Goal: Task Accomplishment & Management: Manage account settings

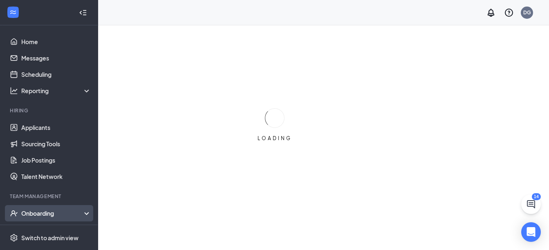
click at [65, 212] on div "Onboarding" at bounding box center [52, 213] width 63 height 8
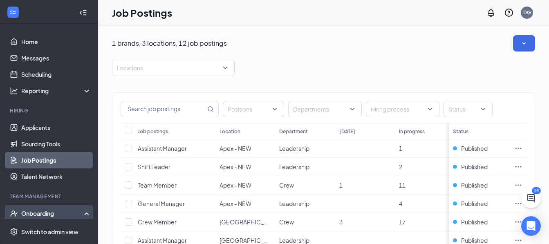
click at [55, 212] on div "Onboarding" at bounding box center [52, 213] width 63 height 8
click at [52, 213] on div "Onboarding" at bounding box center [52, 213] width 63 height 8
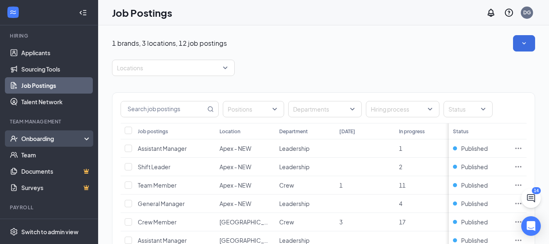
scroll to position [75, 0]
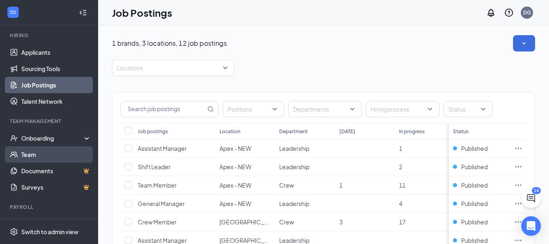
click at [39, 155] on link "Team" at bounding box center [56, 154] width 70 height 16
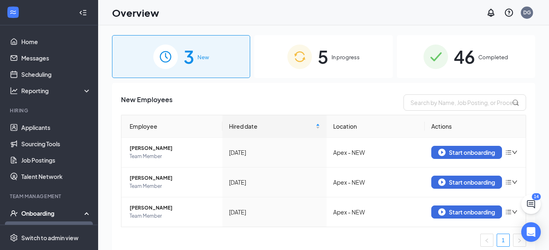
click at [326, 62] on div "5 In progress" at bounding box center [323, 56] width 138 height 43
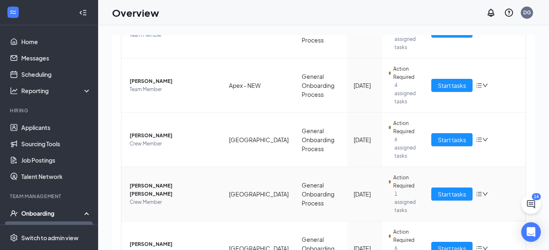
scroll to position [156, 0]
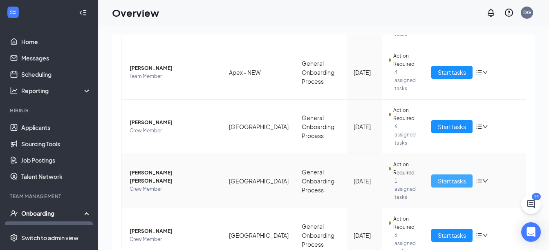
click at [452, 177] on span "Start tasks" at bounding box center [452, 181] width 28 height 9
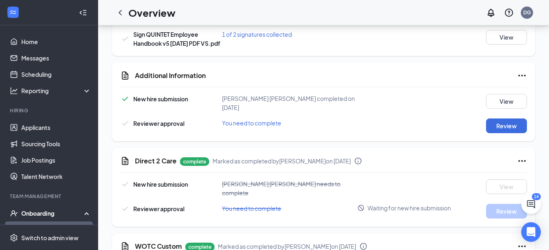
scroll to position [696, 0]
click at [504, 119] on button "Review" at bounding box center [506, 125] width 41 height 15
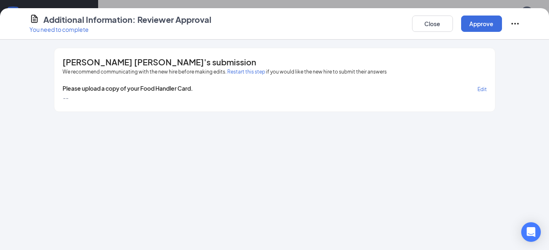
click at [484, 89] on span "Edit" at bounding box center [482, 89] width 9 height 6
click at [484, 90] on span "Save" at bounding box center [481, 89] width 11 height 6
click at [450, 22] on button "Close" at bounding box center [432, 24] width 41 height 16
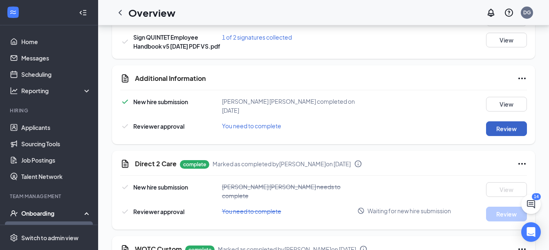
scroll to position [690, 0]
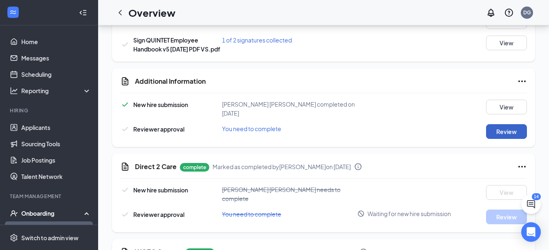
click at [505, 124] on button "Review" at bounding box center [506, 131] width 41 height 15
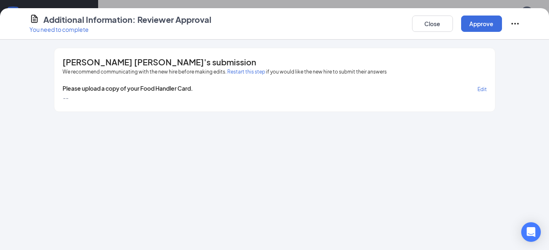
click at [243, 72] on button "Restart this step" at bounding box center [246, 72] width 38 height 8
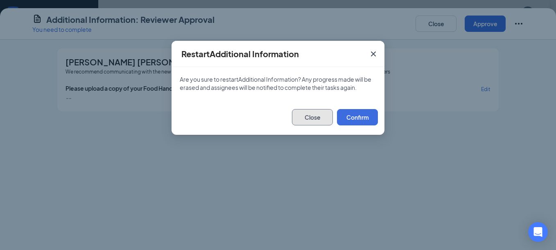
click at [316, 119] on button "Close" at bounding box center [312, 117] width 41 height 16
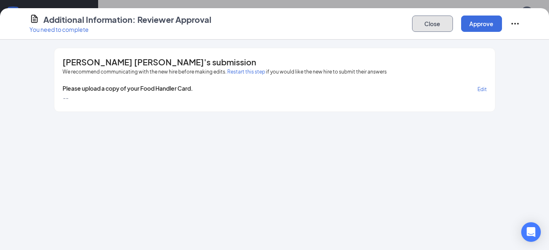
click at [441, 27] on button "Close" at bounding box center [432, 24] width 41 height 16
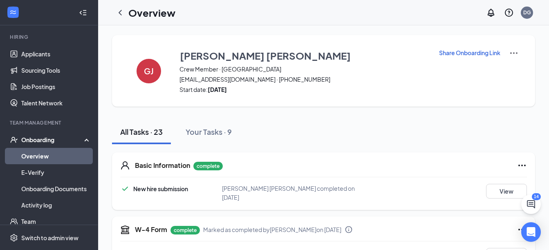
scroll to position [74, 0]
click at [122, 15] on icon "ChevronLeft" at bounding box center [120, 13] width 10 height 10
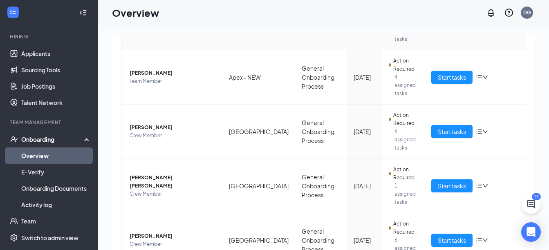
scroll to position [152, 0]
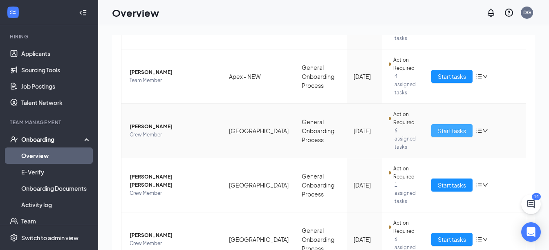
click at [447, 126] on span "Start tasks" at bounding box center [452, 130] width 28 height 9
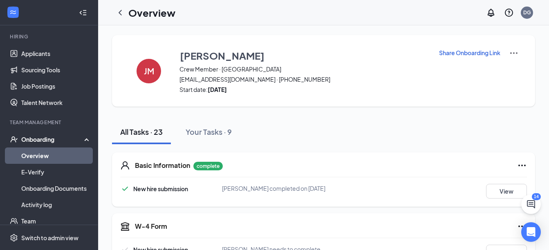
click at [511, 53] on img at bounding box center [514, 53] width 10 height 10
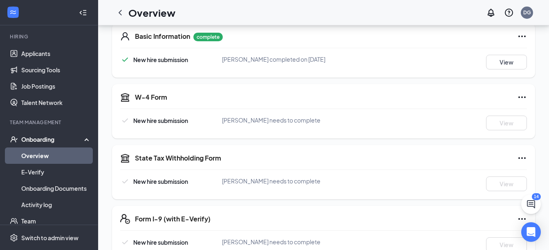
scroll to position [130, 0]
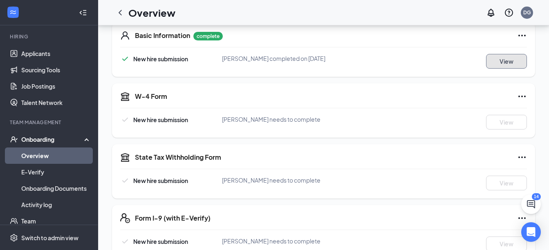
click at [510, 59] on button "View" at bounding box center [506, 61] width 41 height 15
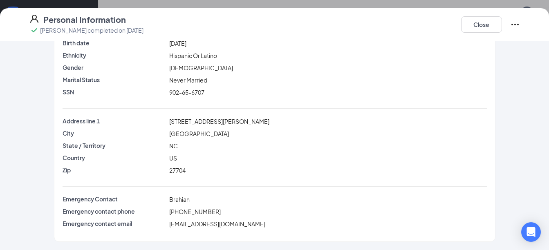
scroll to position [458, 0]
click at [480, 24] on button "Close" at bounding box center [481, 24] width 41 height 16
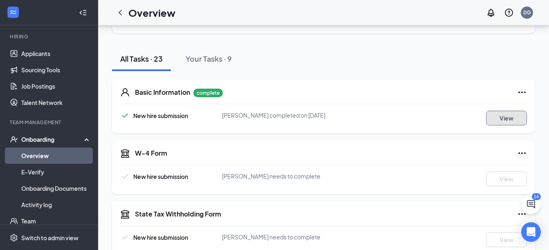
scroll to position [0, 0]
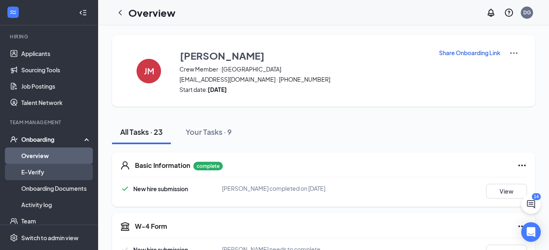
click at [41, 172] on link "E-Verify" at bounding box center [56, 172] width 70 height 16
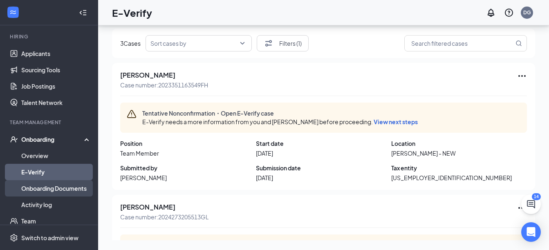
click at [50, 189] on link "Onboarding Documents" at bounding box center [56, 188] width 70 height 16
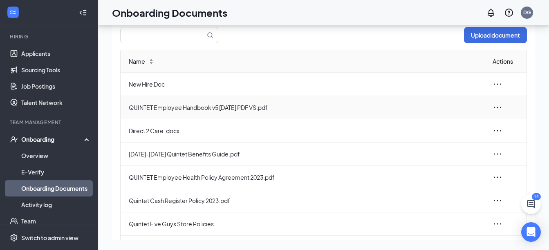
scroll to position [91, 0]
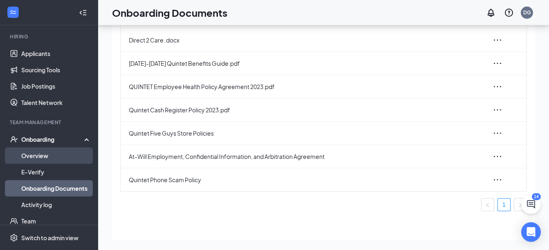
click at [45, 153] on link "Overview" at bounding box center [56, 156] width 70 height 16
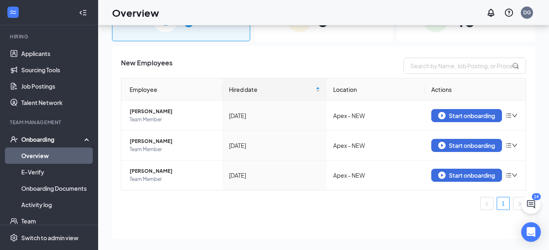
click at [45, 145] on div "Onboarding" at bounding box center [49, 139] width 98 height 16
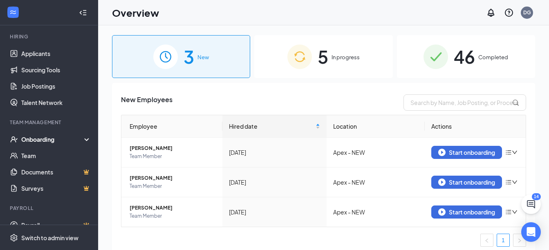
click at [318, 55] on span "5" at bounding box center [323, 57] width 11 height 28
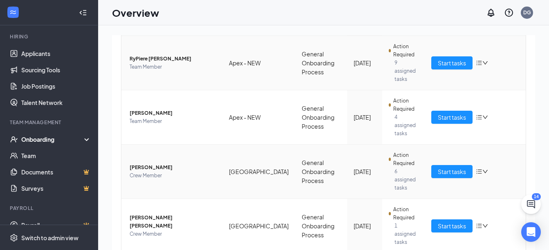
scroll to position [156, 0]
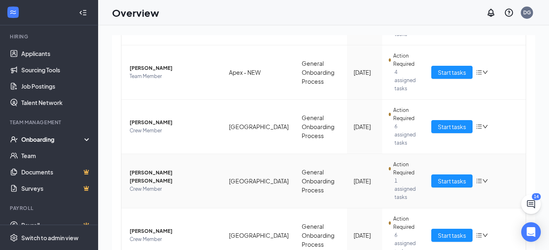
click at [446, 172] on td "Start tasks" at bounding box center [475, 181] width 101 height 54
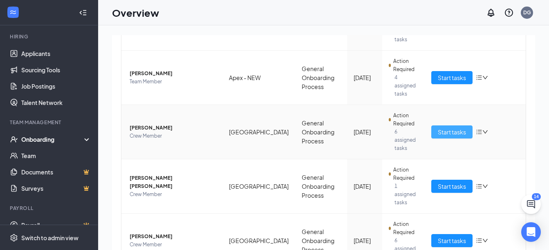
click at [438, 128] on span "Start tasks" at bounding box center [452, 132] width 28 height 9
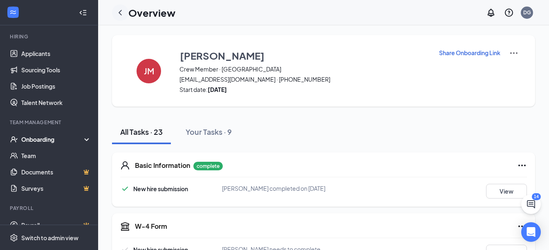
click at [121, 8] on icon "ChevronLeft" at bounding box center [120, 13] width 10 height 10
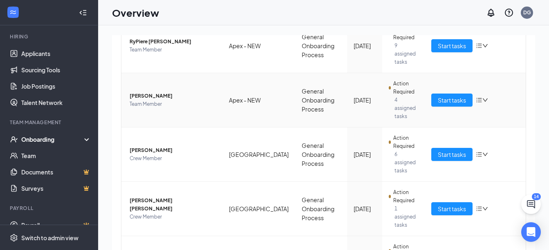
scroll to position [156, 0]
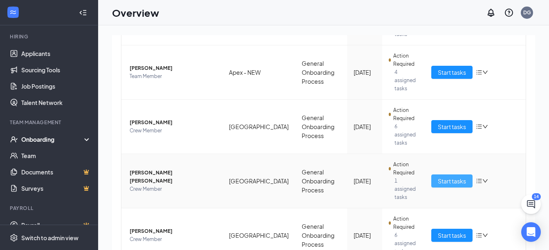
click at [452, 175] on button "Start tasks" at bounding box center [452, 181] width 41 height 13
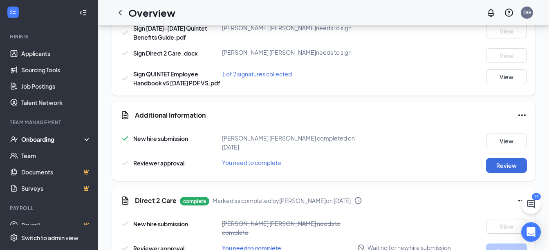
scroll to position [658, 0]
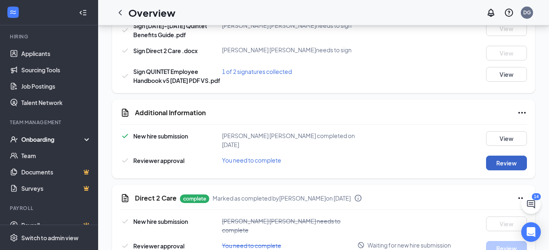
click at [513, 156] on button "Review" at bounding box center [506, 163] width 41 height 15
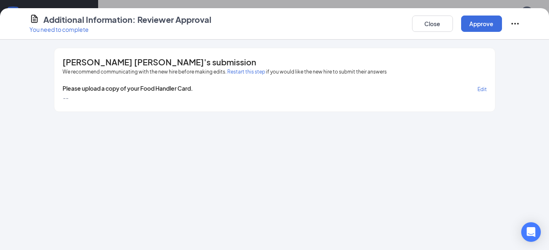
scroll to position [613, 0]
click at [441, 27] on button "Close" at bounding box center [432, 24] width 41 height 16
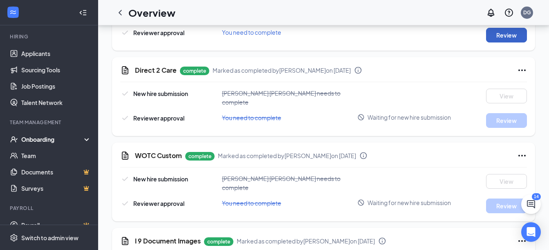
scroll to position [694, 0]
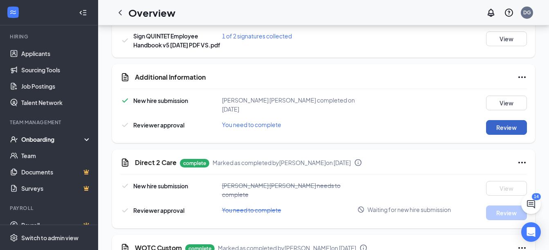
click at [515, 120] on button "Review" at bounding box center [506, 127] width 41 height 15
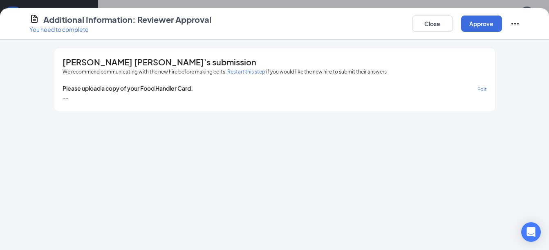
click at [74, 30] on p "You need to complete" at bounding box center [120, 29] width 182 height 8
click at [247, 72] on button "Restart this step" at bounding box center [246, 72] width 38 height 8
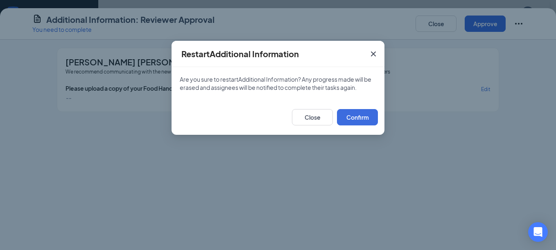
click at [247, 72] on div "Are you sure to restart Additional Information ? Any progress made will be eras…" at bounding box center [277, 83] width 213 height 33
click at [374, 54] on icon "Cross" at bounding box center [373, 54] width 5 height 5
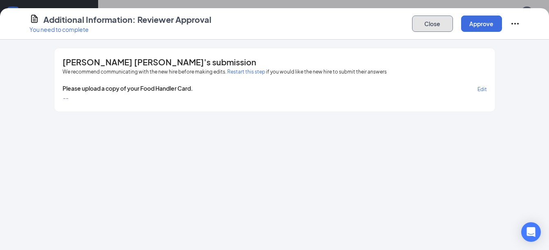
click at [437, 22] on button "Close" at bounding box center [432, 24] width 41 height 16
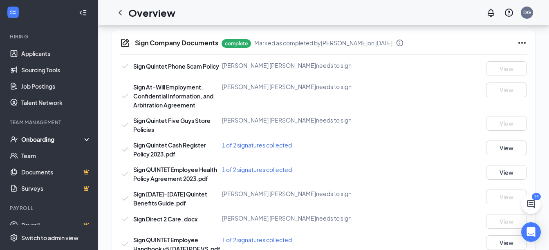
scroll to position [490, 0]
click at [505, 140] on button "View" at bounding box center [506, 147] width 41 height 15
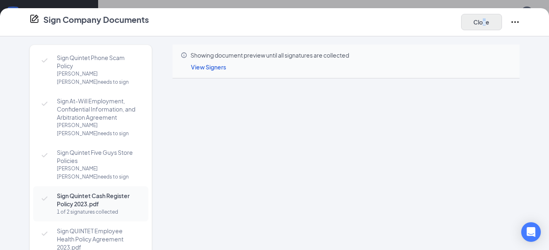
drag, startPoint x: 482, startPoint y: 32, endPoint x: 486, endPoint y: 26, distance: 7.0
click at [486, 26] on div "Sign Company Documents Close" at bounding box center [274, 22] width 549 height 28
click at [486, 26] on button "Close" at bounding box center [481, 22] width 41 height 16
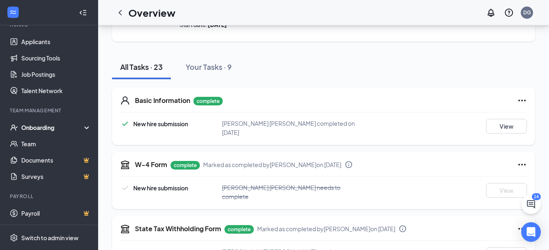
scroll to position [65, 0]
click at [83, 123] on div "Onboarding" at bounding box center [49, 127] width 98 height 16
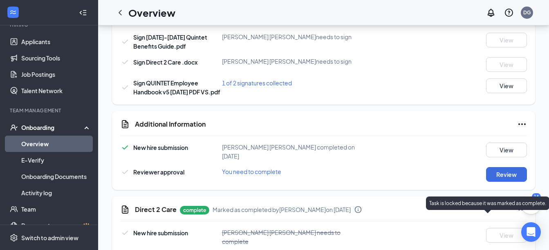
scroll to position [647, 0]
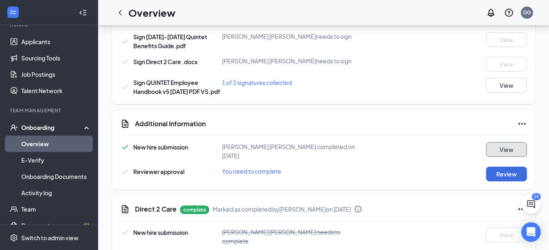
click at [498, 142] on button "View" at bounding box center [506, 149] width 41 height 15
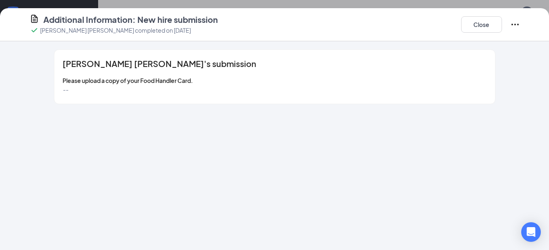
scroll to position [677, 0]
click at [469, 29] on button "Close" at bounding box center [481, 24] width 41 height 16
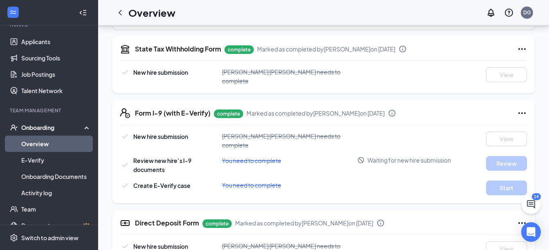
scroll to position [216, 0]
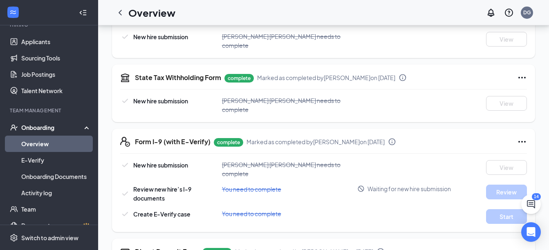
click at [56, 131] on div "Onboarding" at bounding box center [52, 128] width 63 height 8
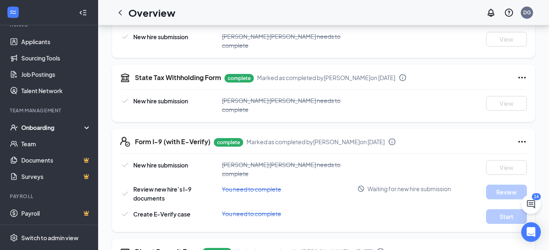
click at [52, 119] on li "Onboarding Overview E-Verify Onboarding Documents Activity log" at bounding box center [49, 127] width 98 height 16
click at [53, 124] on div "Onboarding" at bounding box center [52, 128] width 63 height 8
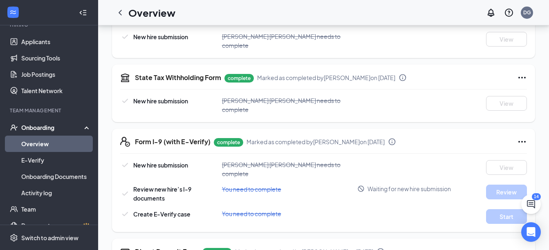
click at [49, 142] on link "Overview" at bounding box center [56, 144] width 70 height 16
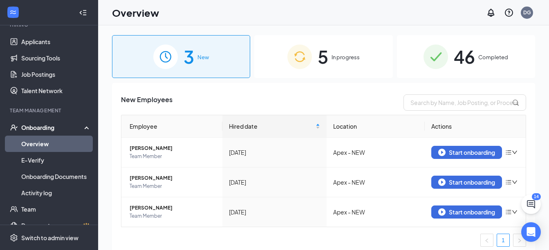
click at [306, 68] on img at bounding box center [300, 57] width 25 height 25
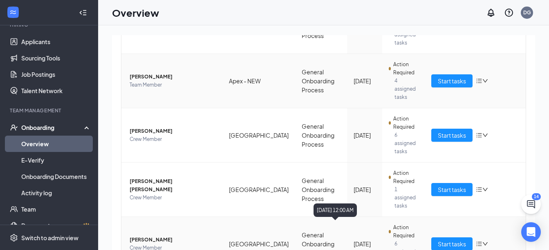
scroll to position [156, 0]
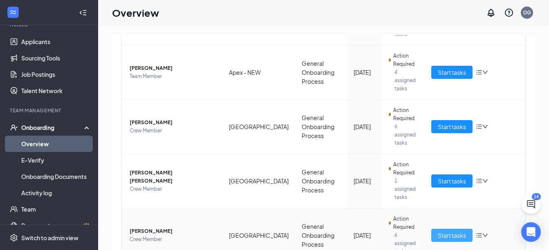
click at [452, 229] on button "Start tasks" at bounding box center [452, 235] width 41 height 13
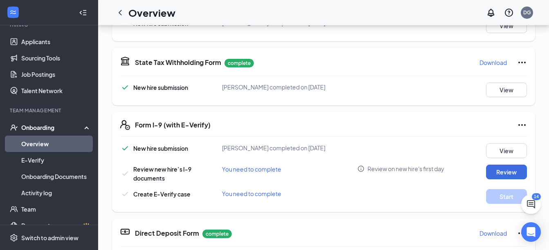
scroll to position [230, 0]
click at [509, 152] on button "View" at bounding box center [506, 150] width 41 height 15
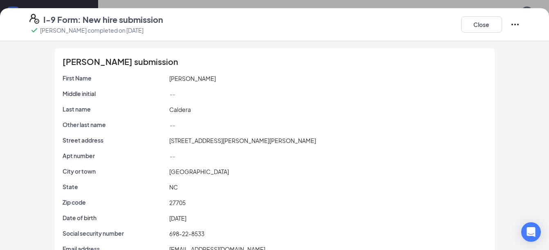
scroll to position [0, 0]
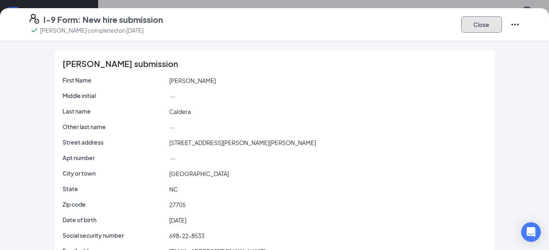
click at [481, 28] on button "Close" at bounding box center [481, 24] width 41 height 16
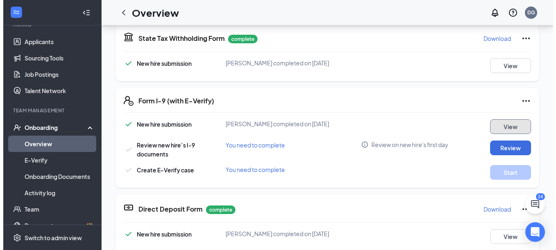
scroll to position [254, 0]
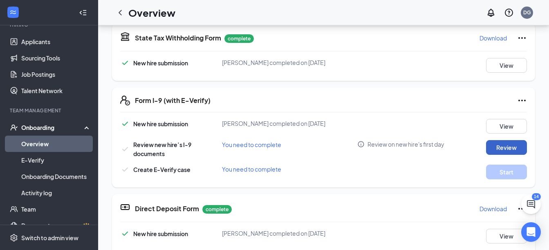
click at [497, 153] on button "Review" at bounding box center [506, 147] width 41 height 15
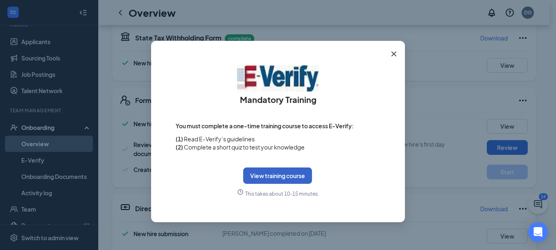
click at [274, 182] on button "View training course" at bounding box center [277, 176] width 69 height 16
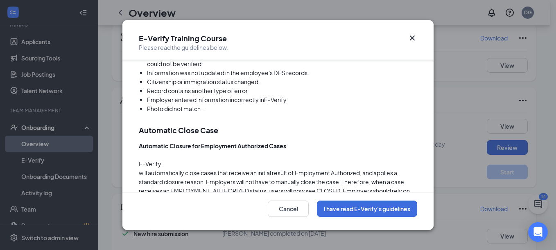
scroll to position [2273, 0]
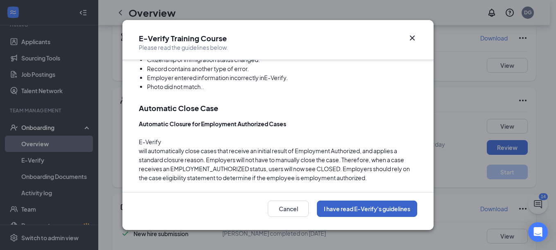
click at [340, 212] on button "I have read E-Verify's guidelines" at bounding box center [367, 209] width 100 height 16
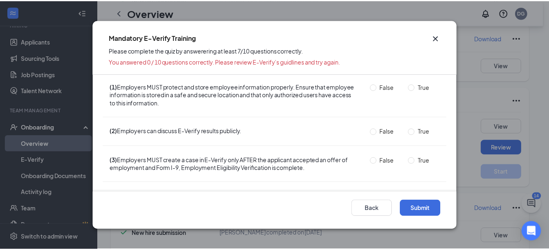
scroll to position [0, 0]
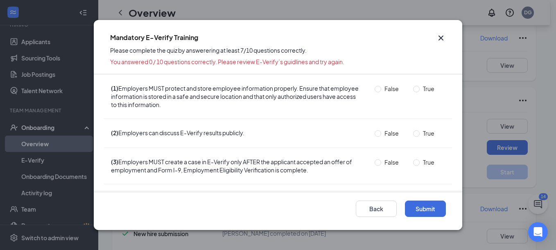
click at [441, 39] on icon "Cross" at bounding box center [440, 38] width 5 height 5
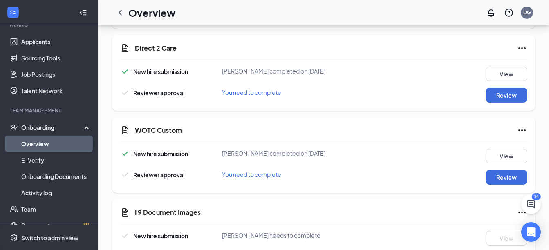
scroll to position [795, 0]
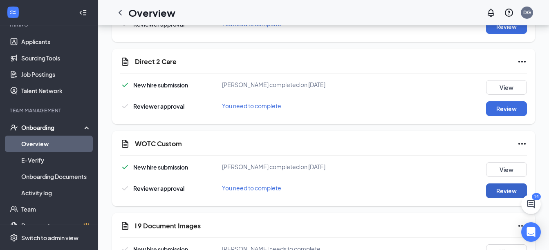
click at [493, 192] on button "Review" at bounding box center [506, 191] width 41 height 15
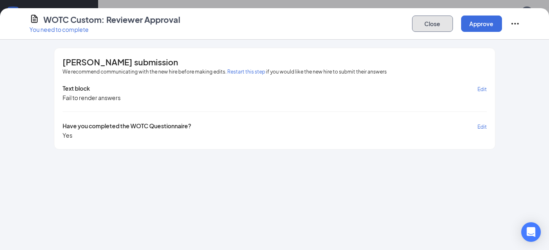
click at [437, 28] on button "Close" at bounding box center [432, 24] width 41 height 16
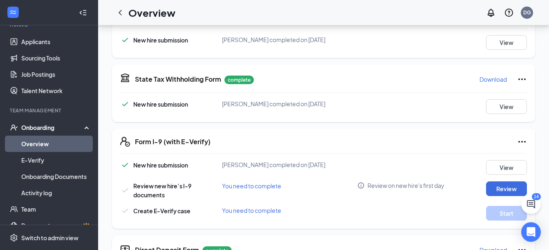
scroll to position [214, 0]
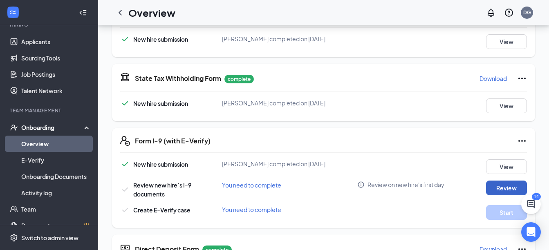
click at [502, 193] on button "Review" at bounding box center [506, 188] width 41 height 15
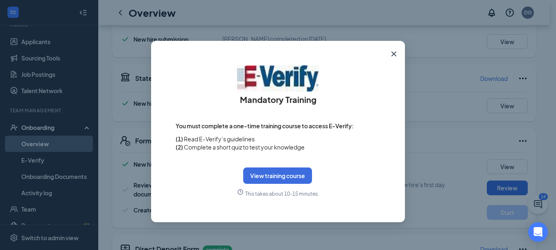
click at [394, 56] on icon "Cross" at bounding box center [394, 54] width 10 height 10
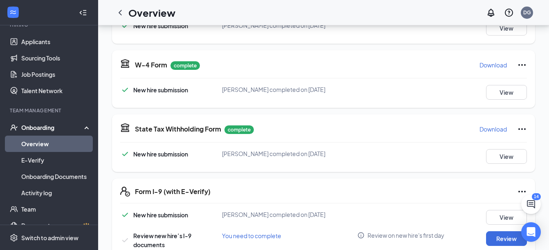
scroll to position [0, 0]
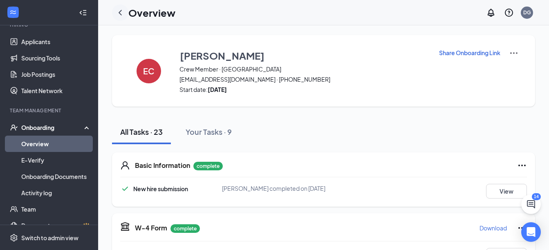
click at [117, 10] on icon "ChevronLeft" at bounding box center [120, 13] width 10 height 10
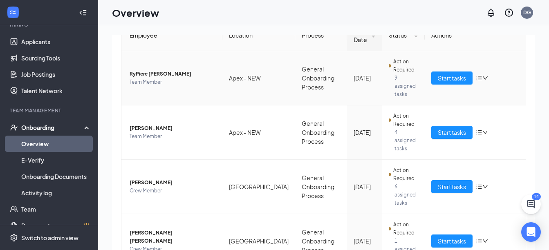
scroll to position [96, 0]
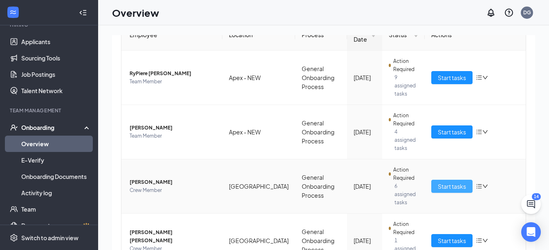
click at [443, 182] on span "Start tasks" at bounding box center [452, 186] width 28 height 9
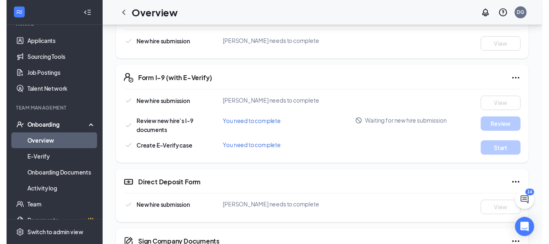
scroll to position [269, 0]
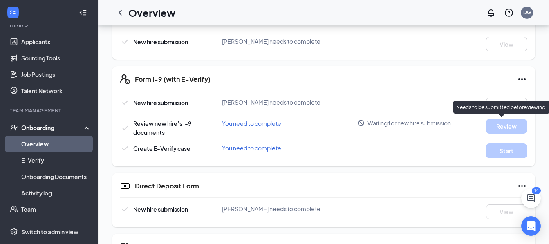
click at [506, 106] on p "Needs to be submitted before viewing." at bounding box center [502, 107] width 90 height 7
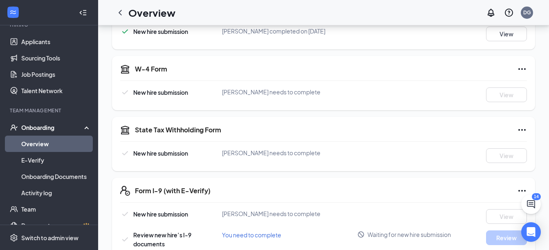
scroll to position [0, 0]
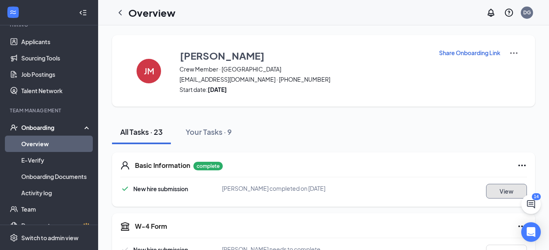
click at [499, 189] on button "View" at bounding box center [506, 191] width 41 height 15
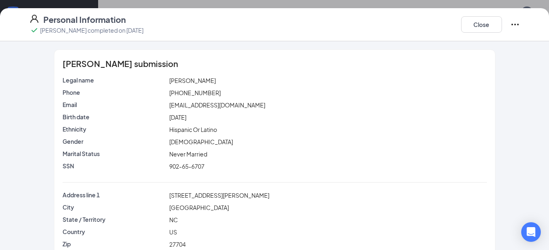
scroll to position [74, 0]
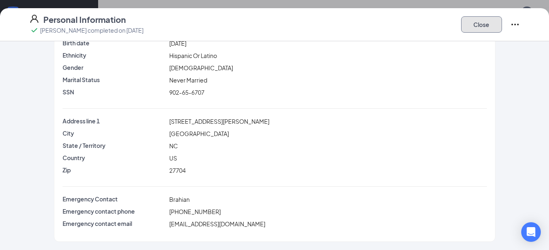
click at [496, 27] on button "Close" at bounding box center [481, 24] width 41 height 16
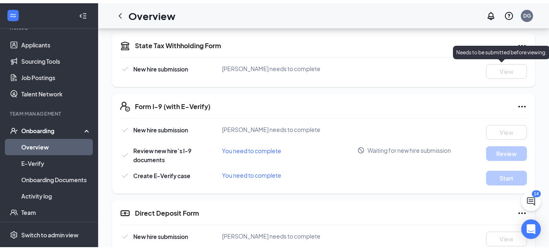
scroll to position [245, 0]
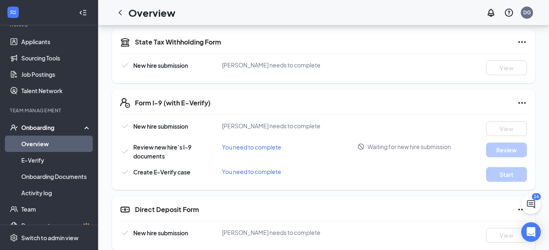
click at [521, 106] on icon "Ellipses" at bounding box center [523, 103] width 10 height 10
click at [362, 103] on div "Form I-9 (with E-Verify)" at bounding box center [331, 103] width 392 height 10
click at [262, 148] on span "You need to complete" at bounding box center [251, 147] width 59 height 7
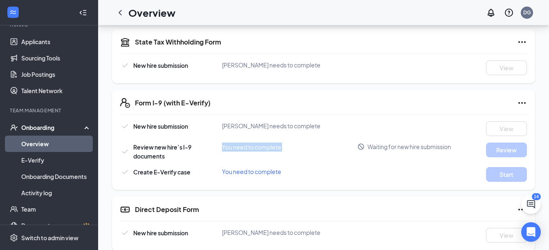
click at [262, 148] on span "You need to complete" at bounding box center [251, 147] width 59 height 7
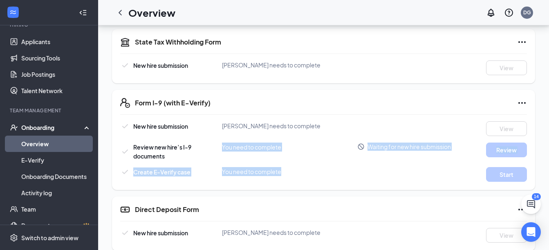
drag, startPoint x: 262, startPoint y: 148, endPoint x: 258, endPoint y: 173, distance: 25.8
click at [258, 173] on div "New hire submission Jennipher Mejia needs to complete View Review new hire’s I-…" at bounding box center [323, 152] width 407 height 61
click at [258, 173] on span "You need to complete" at bounding box center [251, 171] width 59 height 7
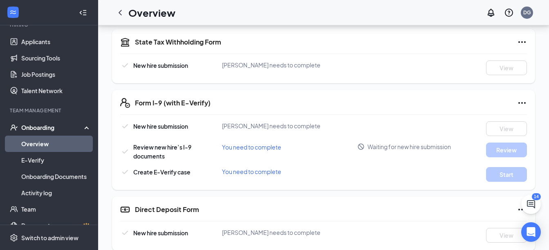
click at [351, 182] on div "Form I-9 (with E-Verify) New hire submission Jennipher Mejia needs to complete …" at bounding box center [323, 140] width 423 height 100
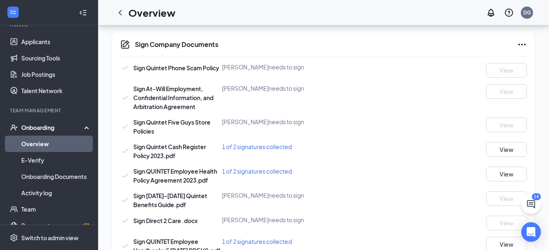
scroll to position [499, 0]
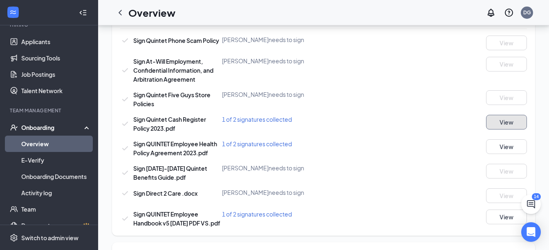
click at [507, 120] on button "View" at bounding box center [506, 122] width 41 height 15
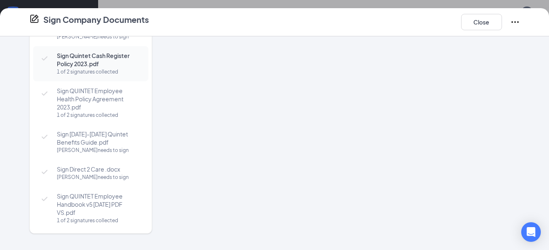
scroll to position [0, 0]
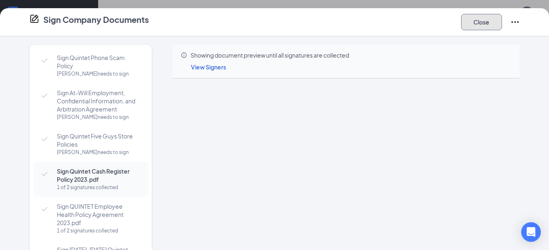
click at [496, 25] on button "Close" at bounding box center [481, 22] width 41 height 16
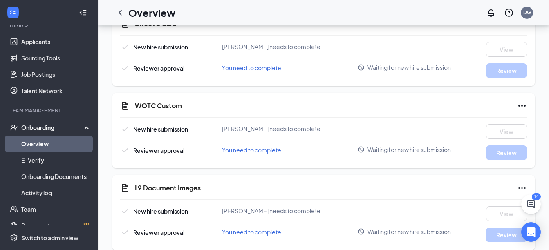
scroll to position [824, 0]
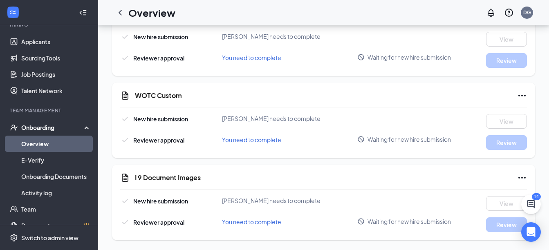
click at [65, 142] on link "Overview" at bounding box center [56, 144] width 70 height 16
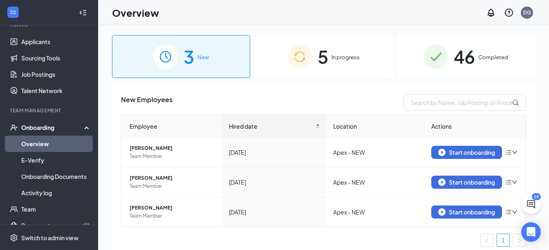
click at [324, 52] on span "5" at bounding box center [323, 57] width 11 height 28
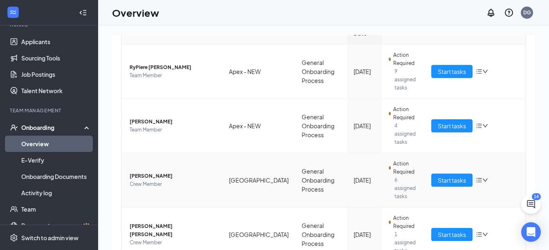
scroll to position [132, 0]
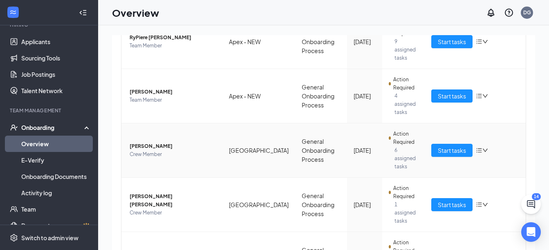
click at [476, 147] on icon "bars" at bounding box center [479, 150] width 7 height 7
click at [456, 146] on span "Start tasks" at bounding box center [452, 150] width 28 height 9
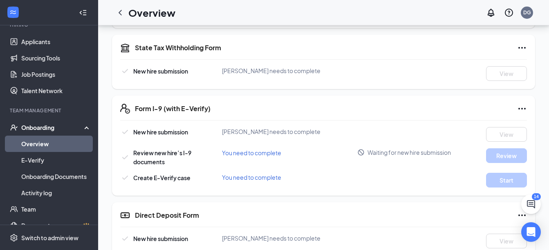
scroll to position [239, 0]
click at [456, 131] on div "New hire submission Jennipher Mejia needs to complete View" at bounding box center [323, 135] width 407 height 15
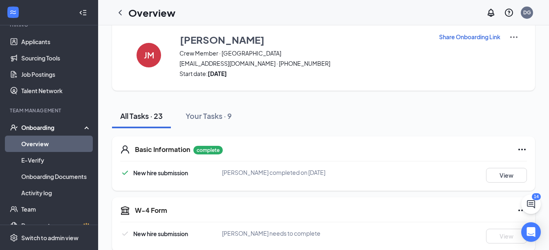
scroll to position [0, 0]
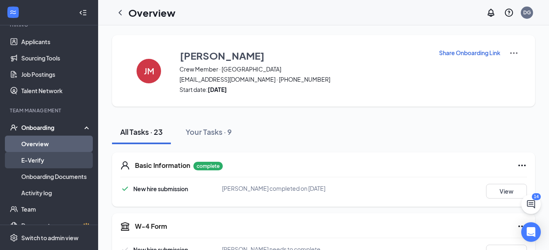
click at [34, 167] on link "E-Verify" at bounding box center [56, 160] width 70 height 16
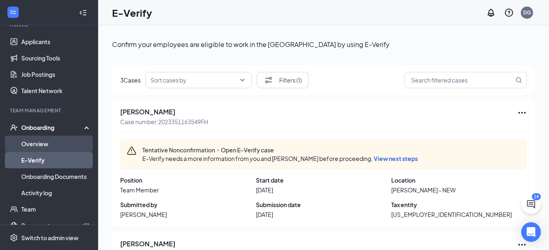
click at [53, 141] on link "Overview" at bounding box center [56, 144] width 70 height 16
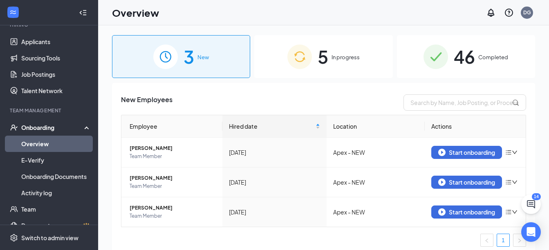
click at [340, 51] on div "5 In progress" at bounding box center [323, 56] width 138 height 43
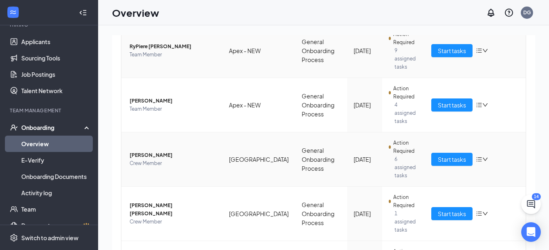
scroll to position [129, 0]
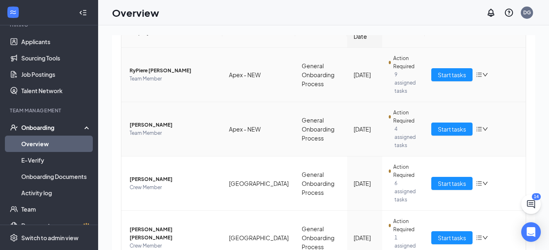
scroll to position [96, 0]
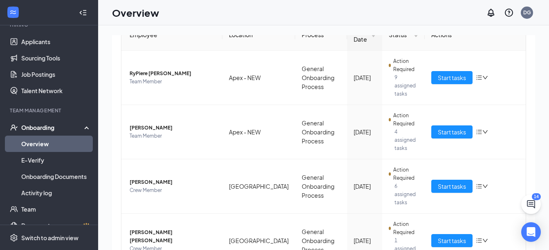
click at [47, 140] on link "Overview" at bounding box center [56, 144] width 70 height 16
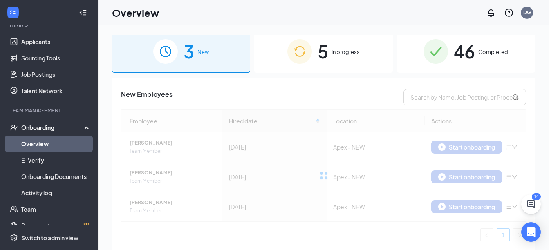
scroll to position [5, 0]
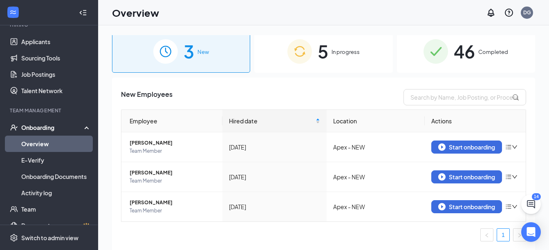
click at [309, 54] on div "5 In progress" at bounding box center [323, 51] width 138 height 43
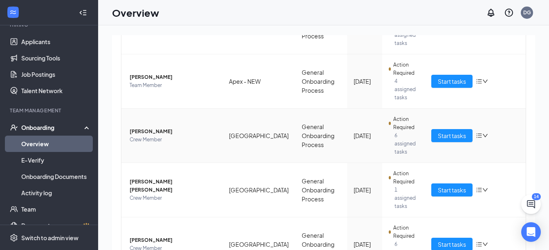
scroll to position [147, 0]
